Goal: Use online tool/utility: Utilize a website feature to perform a specific function

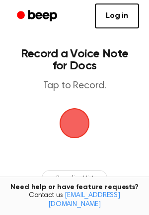
click at [69, 125] on span "button" at bounding box center [74, 123] width 38 height 38
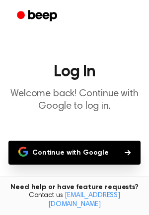
click at [70, 152] on button "Continue with Google" at bounding box center [74, 152] width 132 height 24
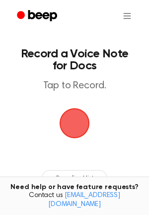
click at [76, 124] on span "button" at bounding box center [74, 123] width 37 height 37
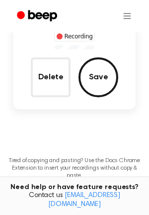
scroll to position [53, 0]
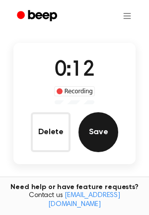
click at [96, 135] on button "Save" at bounding box center [99, 132] width 40 height 40
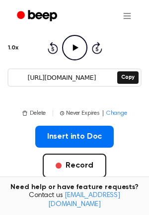
scroll to position [159, 0]
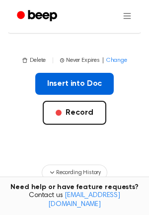
click at [69, 85] on button "Insert into Doc" at bounding box center [74, 84] width 79 height 22
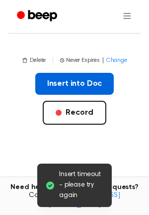
click at [73, 81] on button "Insert into Doc" at bounding box center [74, 84] width 79 height 22
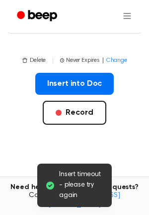
click at [128, 143] on div "Insert into Doc Record" at bounding box center [74, 115] width 133 height 84
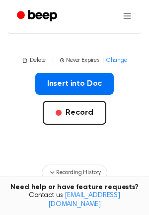
click at [20, 127] on div "Insert into Doc Record" at bounding box center [74, 115] width 133 height 84
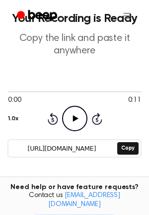
scroll to position [53, 0]
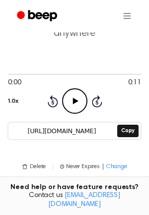
click at [77, 102] on icon "Play Audio" at bounding box center [74, 100] width 25 height 25
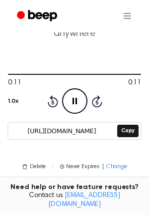
scroll to position [106, 0]
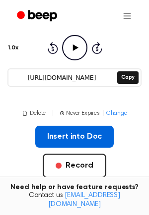
click at [60, 137] on button "Insert into Doc" at bounding box center [74, 136] width 79 height 22
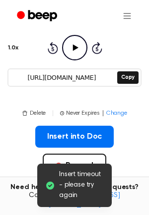
click at [68, 194] on span "Insert timeout - please try again" at bounding box center [81, 184] width 45 height 31
click at [51, 184] on icon at bounding box center [50, 185] width 10 height 10
click at [16, 156] on div "Insert into Doc Record" at bounding box center [74, 167] width 133 height 84
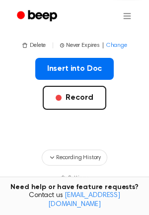
scroll to position [191, 0]
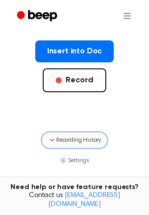
click at [50, 137] on icon "button" at bounding box center [52, 140] width 8 height 8
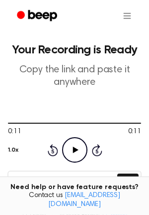
scroll to position [0, 0]
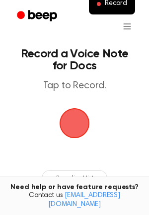
click at [76, 124] on span "button" at bounding box center [75, 123] width 32 height 32
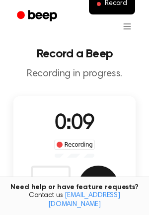
click at [93, 177] on button "Save" at bounding box center [99, 185] width 40 height 40
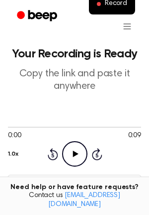
click at [72, 154] on icon "Play Audio" at bounding box center [74, 153] width 25 height 25
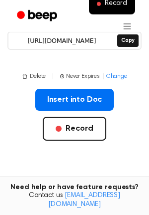
scroll to position [159, 0]
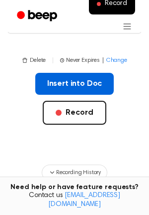
click at [56, 79] on button "Insert into Doc" at bounding box center [74, 84] width 79 height 22
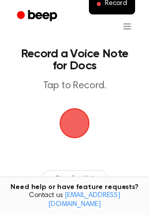
click at [76, 127] on span "button" at bounding box center [74, 123] width 52 height 52
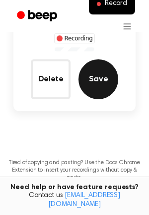
click at [92, 80] on button "Save" at bounding box center [99, 79] width 40 height 40
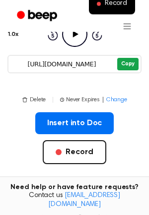
scroll to position [138, 0]
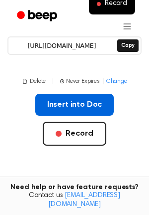
click at [72, 104] on button "Insert into Doc" at bounding box center [74, 105] width 79 height 22
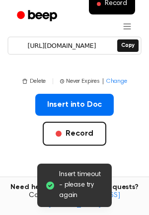
click at [119, 153] on div "Insert into Doc Record" at bounding box center [74, 136] width 133 height 84
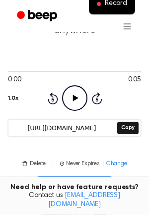
scroll to position [53, 0]
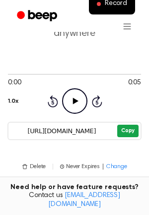
click at [123, 130] on button "Copy" at bounding box center [127, 130] width 21 height 12
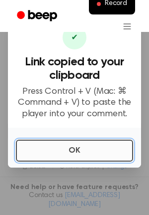
click at [105, 151] on button "OK" at bounding box center [74, 150] width 117 height 22
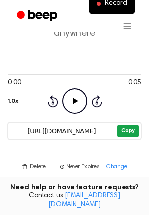
click at [130, 129] on button "Copy" at bounding box center [127, 130] width 21 height 12
